Goal: Information Seeking & Learning: Learn about a topic

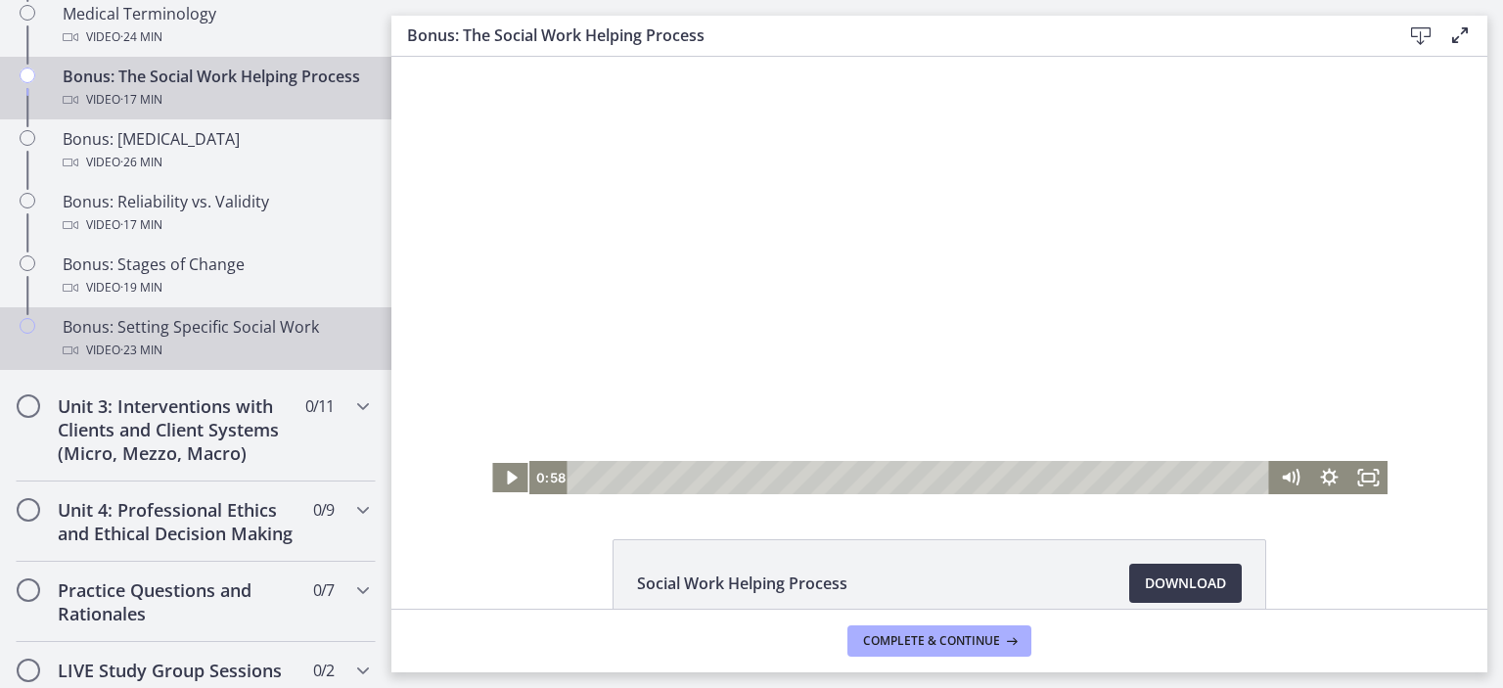
scroll to position [1641, 0]
click at [180, 358] on div "Bonus: Setting Specific Social Work Video · 23 min" at bounding box center [215, 337] width 305 height 47
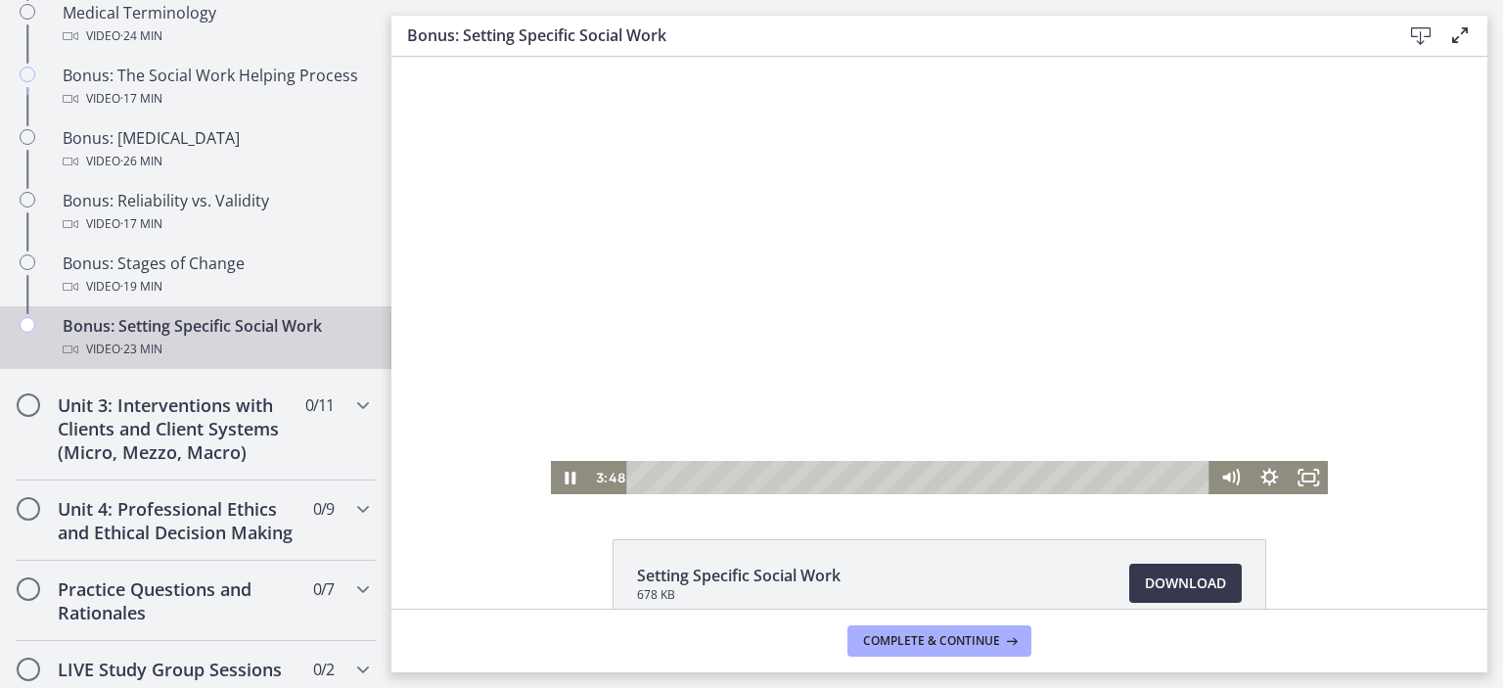
click at [725, 473] on div "Playbar" at bounding box center [922, 477] width 560 height 33
click at [834, 482] on div "8:20" at bounding box center [922, 477] width 560 height 33
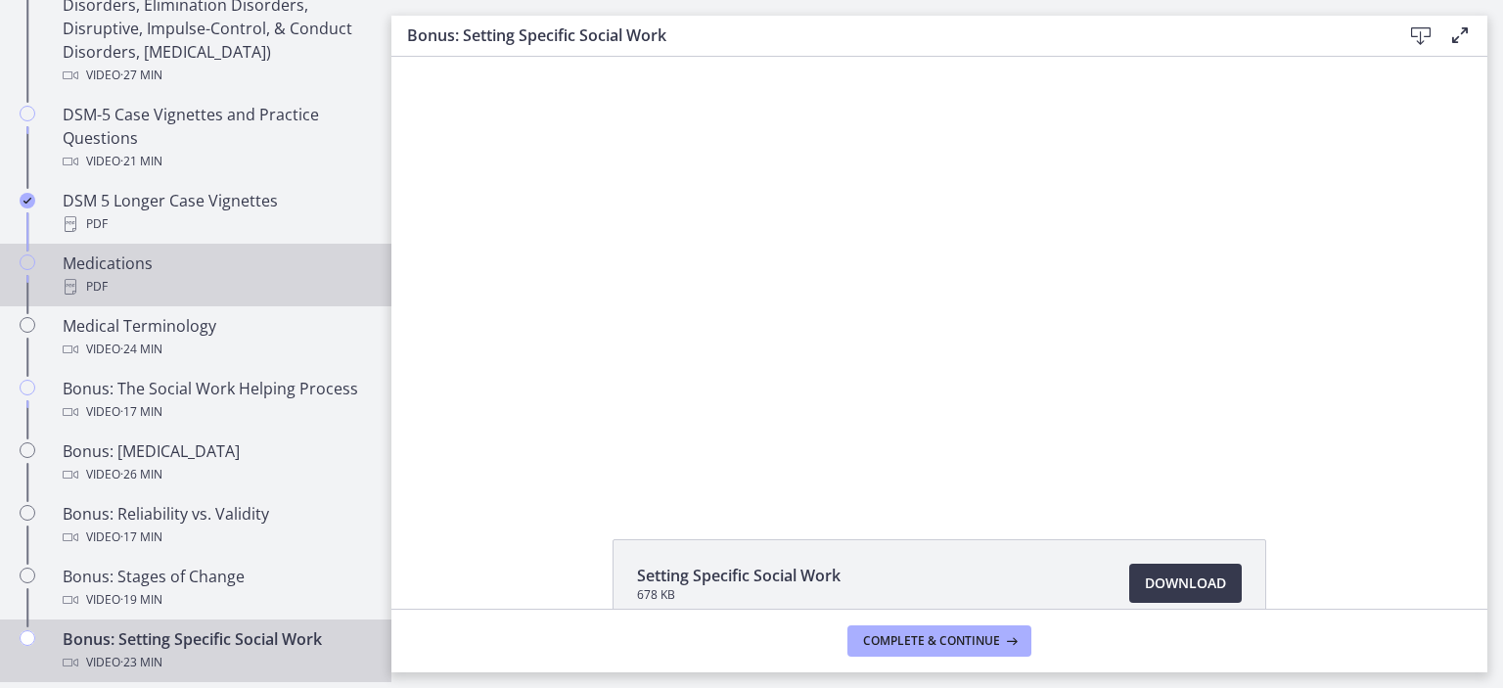
scroll to position [1327, 0]
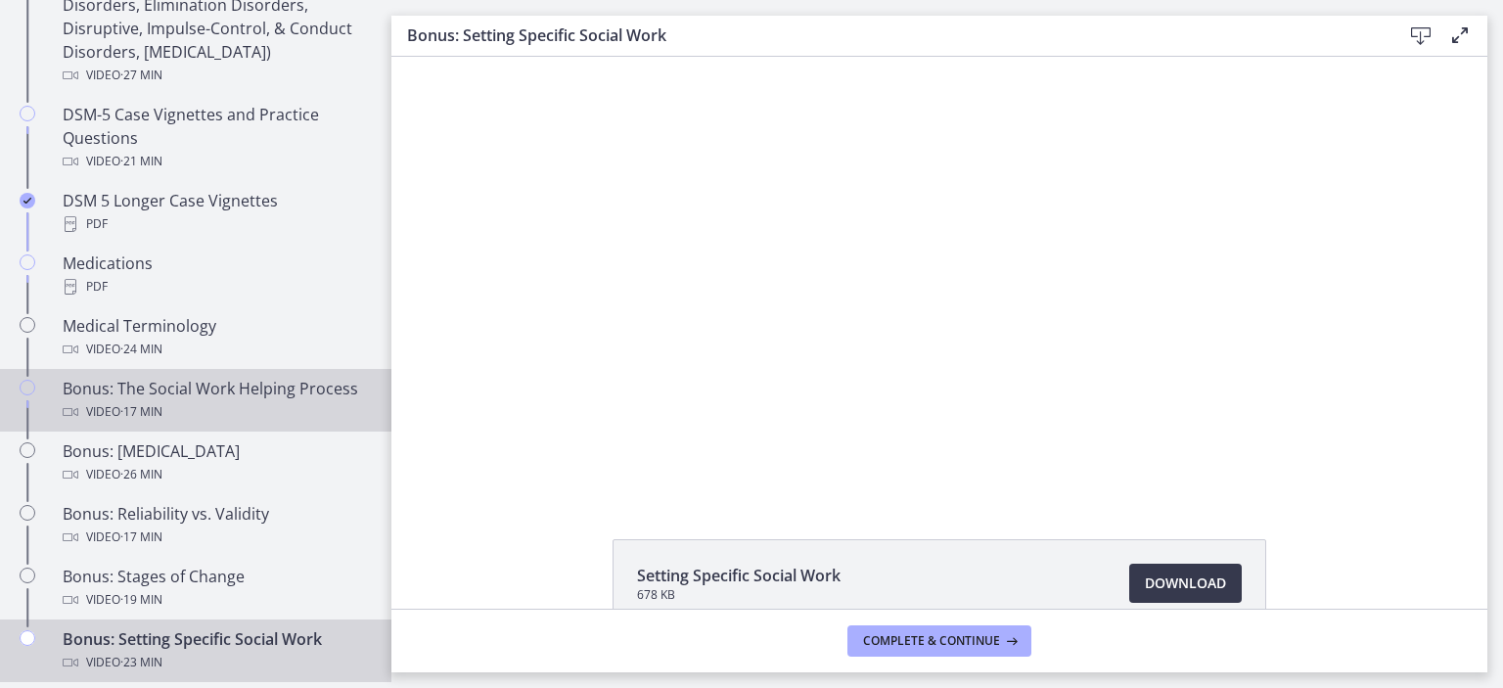
click at [141, 398] on div "Bonus: The Social Work Helping Process Video · 17 min" at bounding box center [215, 400] width 305 height 47
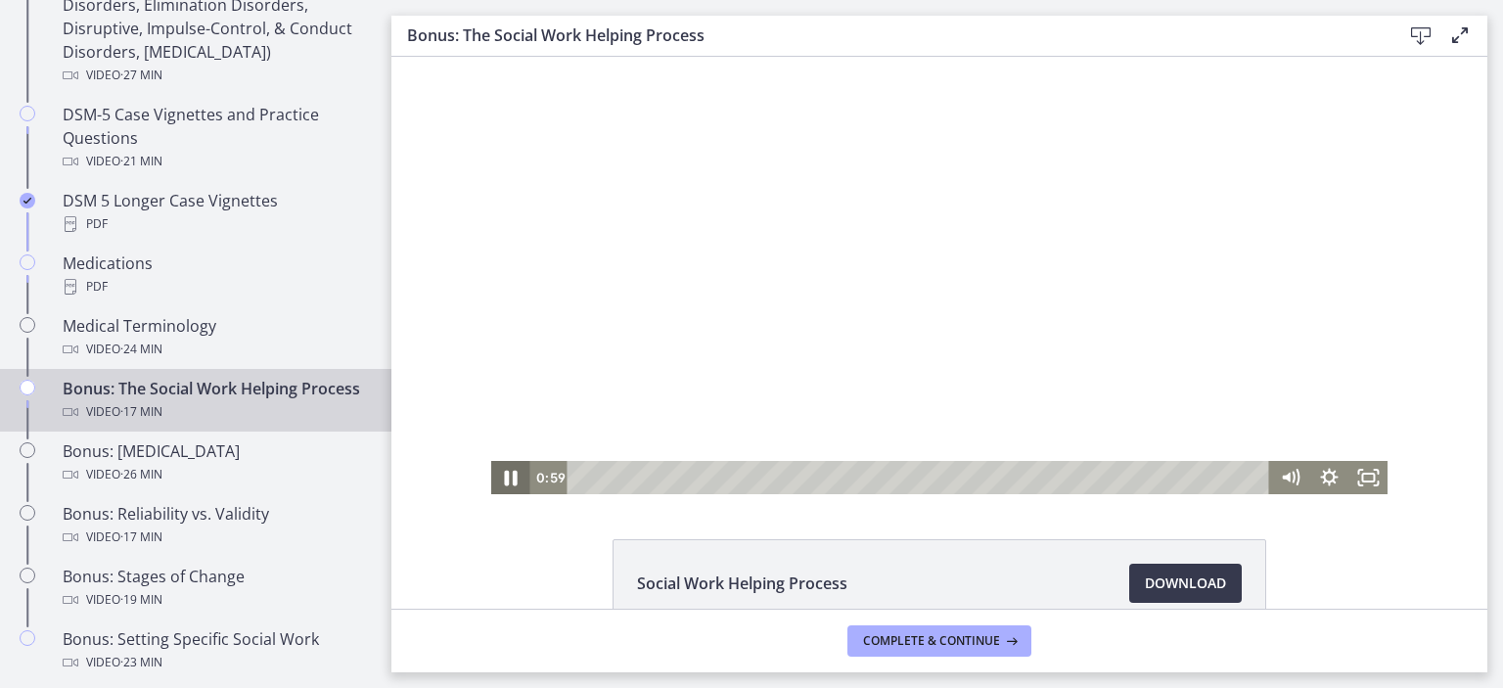
click at [513, 486] on icon "Pause" at bounding box center [510, 478] width 47 height 40
